Goal: Find specific page/section: Find specific page/section

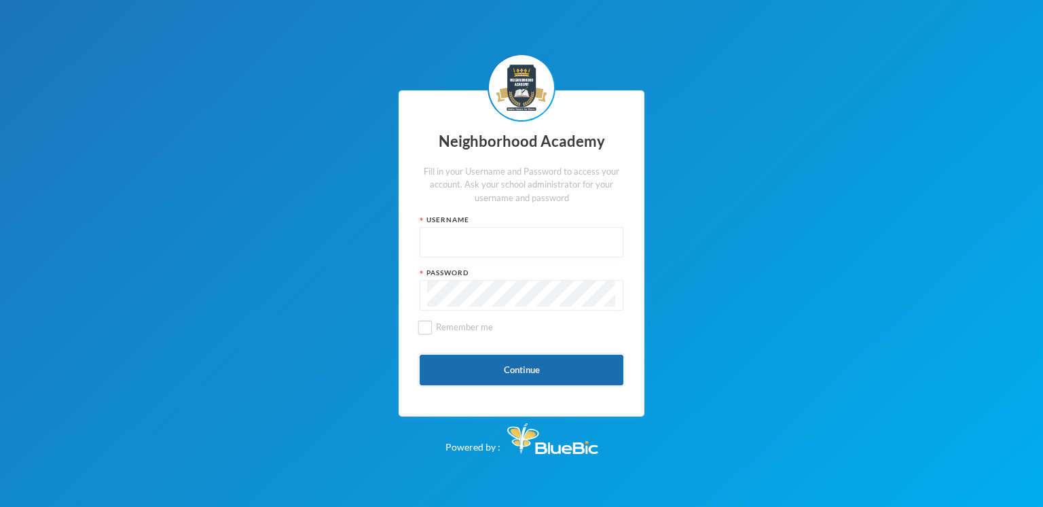
type input "nha00001"
click at [517, 371] on button "Continue" at bounding box center [522, 370] width 204 height 31
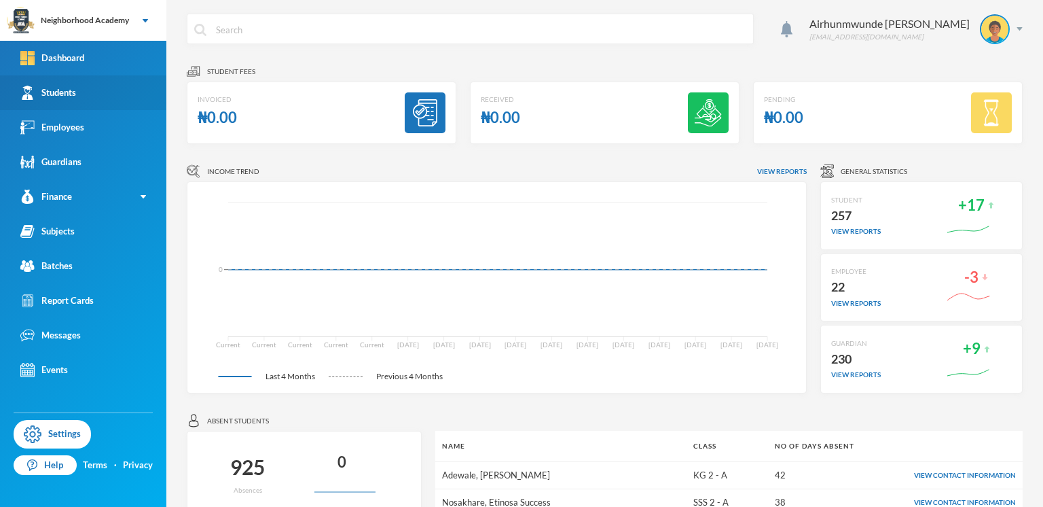
click at [68, 91] on div "Students" at bounding box center [48, 93] width 56 height 14
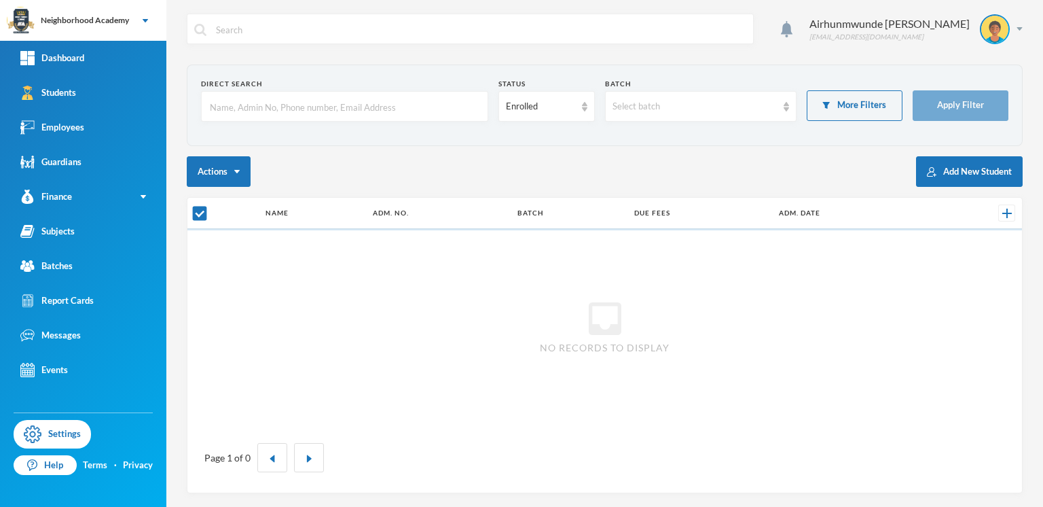
checkbox input "false"
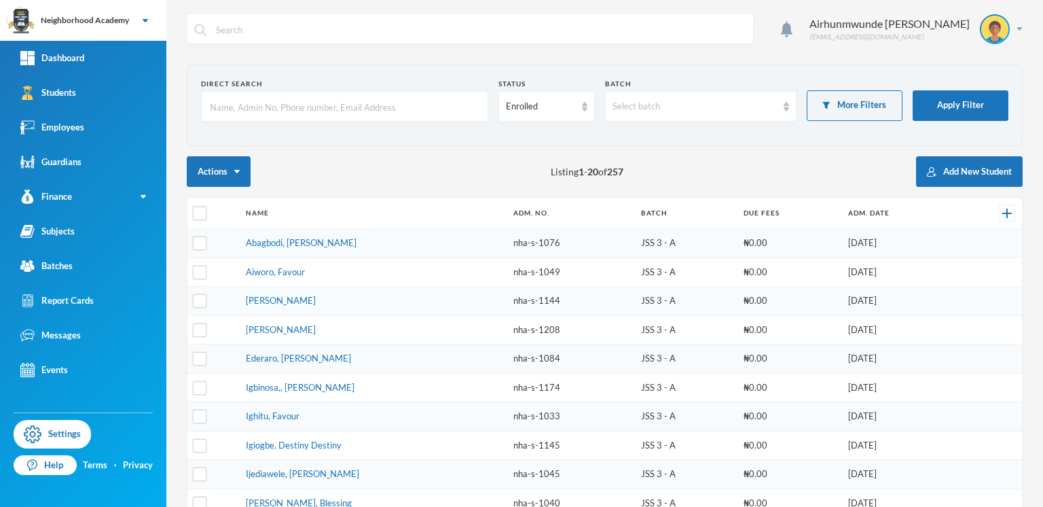
click at [253, 96] on input "text" at bounding box center [344, 107] width 272 height 31
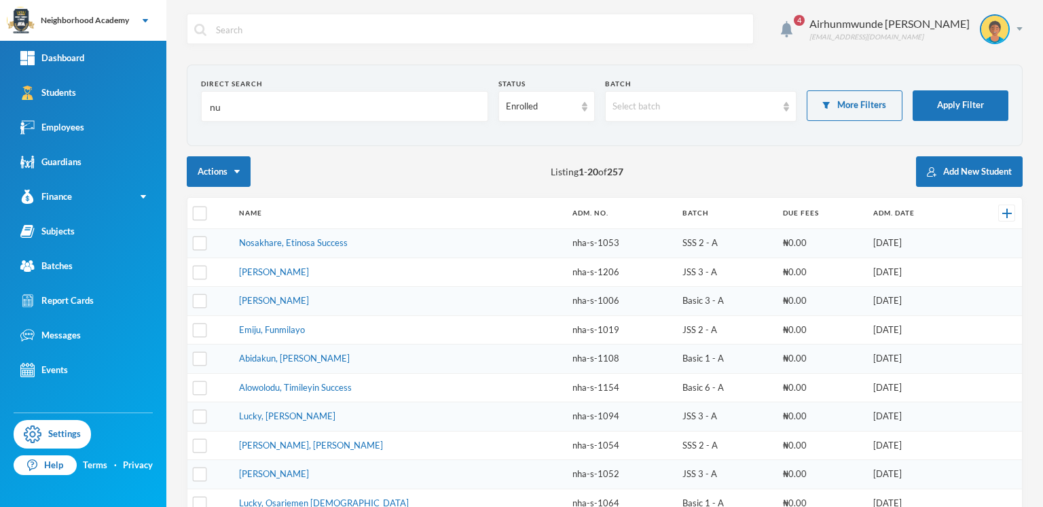
type input "n"
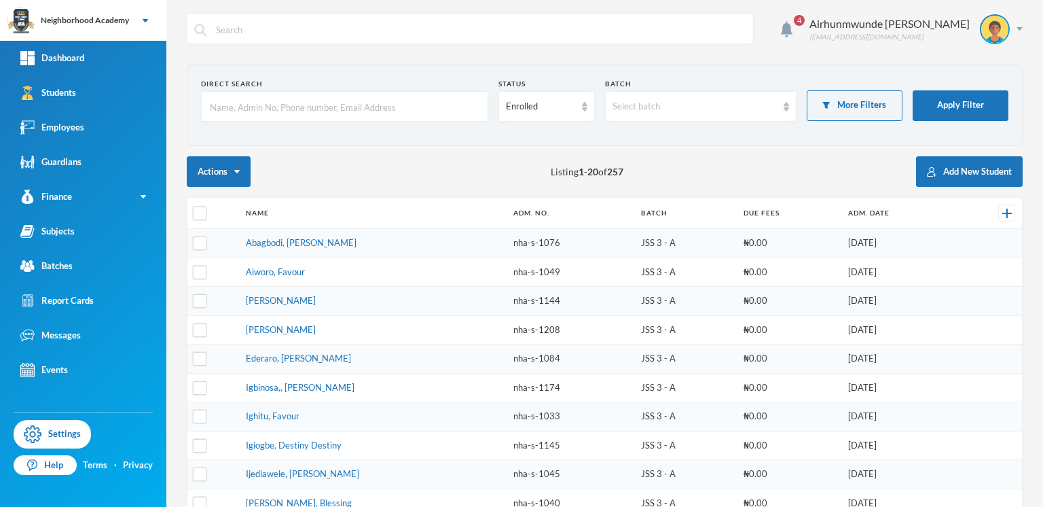
click at [382, 344] on td "Ederaro, [PERSON_NAME]" at bounding box center [373, 358] width 268 height 29
click at [1017, 27] on img at bounding box center [1020, 28] width 6 height 3
